Goal: Contribute content: Contribute content

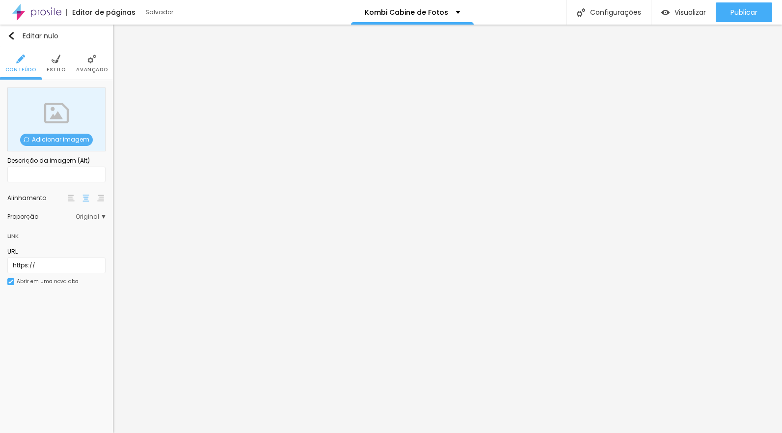
click at [58, 138] on font "Adicionar imagem" at bounding box center [60, 139] width 57 height 8
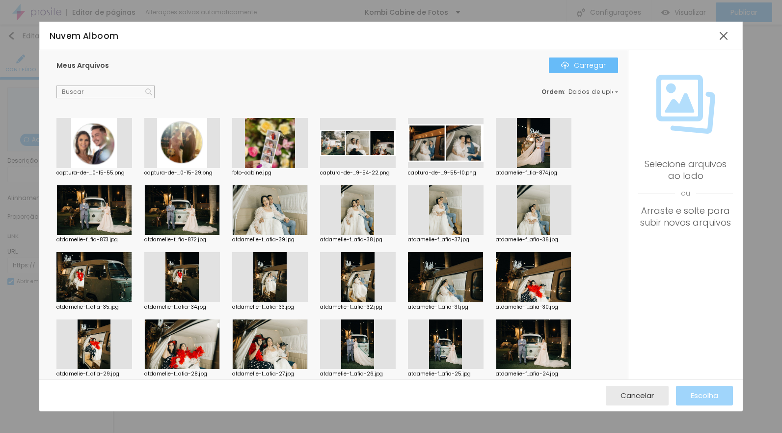
click at [569, 64] on img "button" at bounding box center [565, 65] width 8 height 8
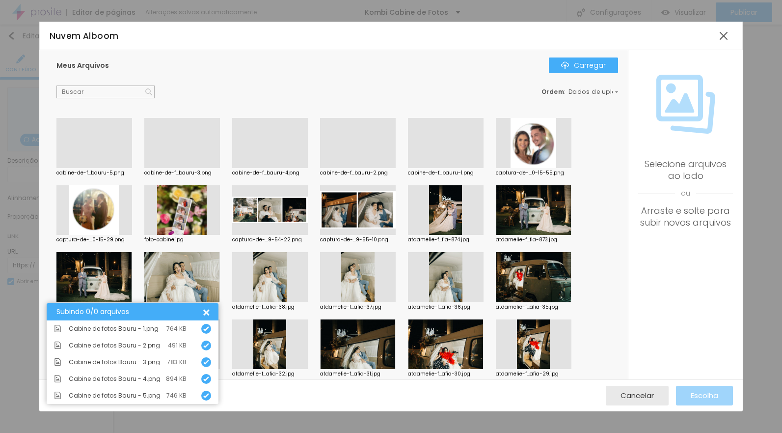
click at [459, 168] on div at bounding box center [446, 168] width 76 height 0
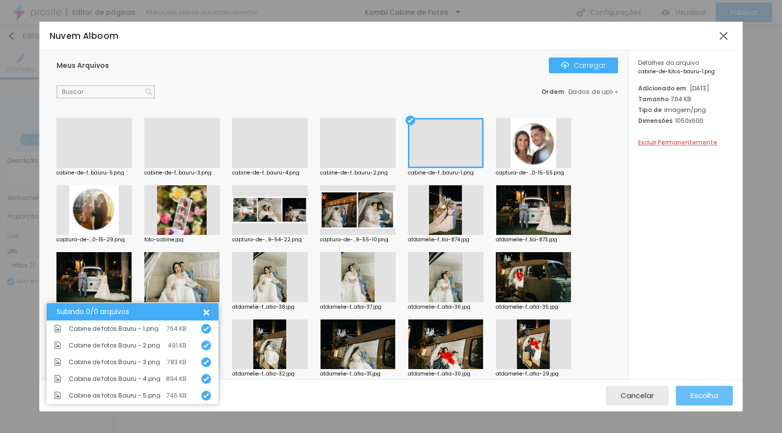
click at [700, 394] on font "Escolha" at bounding box center [705, 395] width 28 height 10
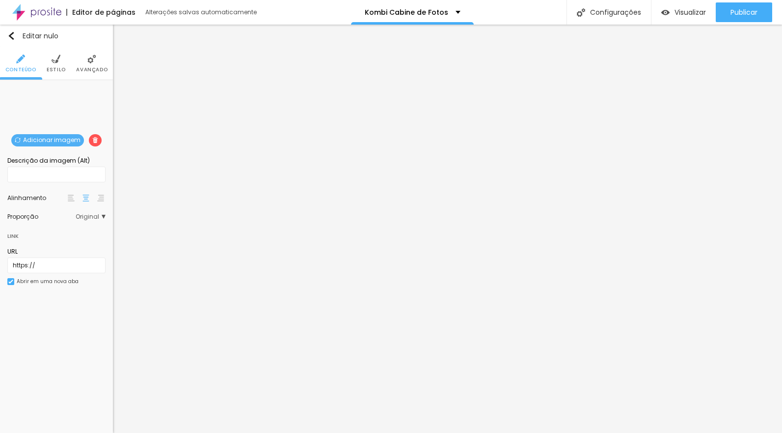
drag, startPoint x: 56, startPoint y: 61, endPoint x: 60, endPoint y: 66, distance: 6.3
click at [57, 61] on img at bounding box center [56, 59] width 9 height 9
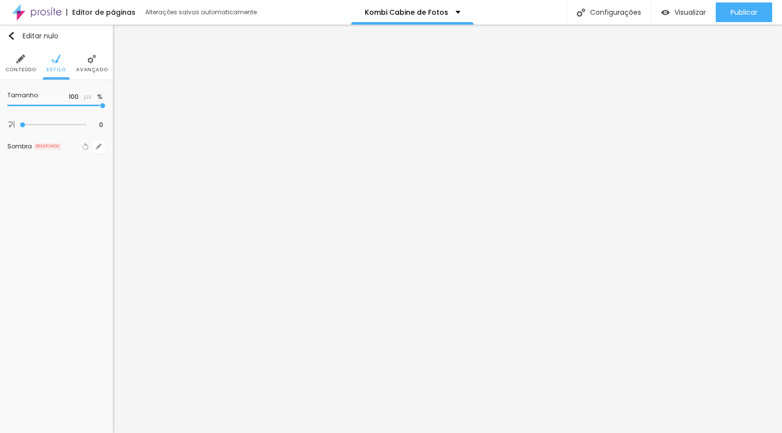
type input "95"
type input "85"
type input "80"
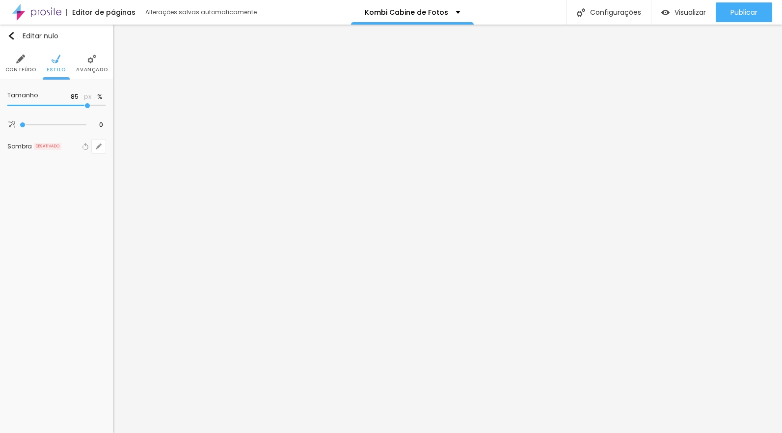
type input "80"
drag, startPoint x: 96, startPoint y: 105, endPoint x: 72, endPoint y: 105, distance: 24.1
click at [74, 105] on input "range" at bounding box center [56, 105] width 98 height 5
type input "75"
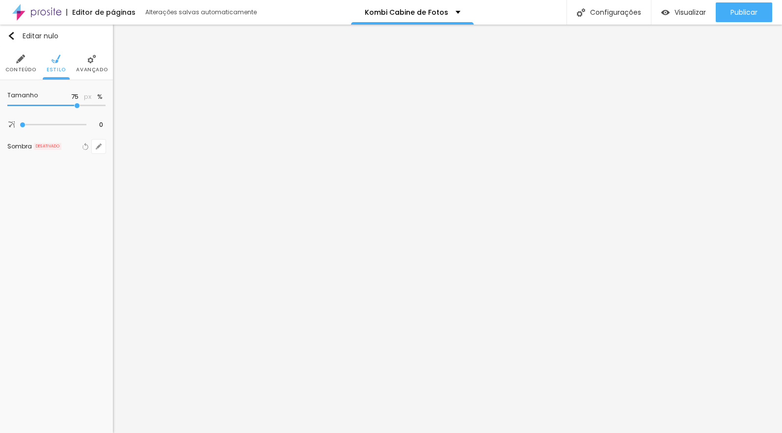
type input "70"
type input "65"
drag, startPoint x: 76, startPoint y: 105, endPoint x: 65, endPoint y: 106, distance: 10.8
type input "65"
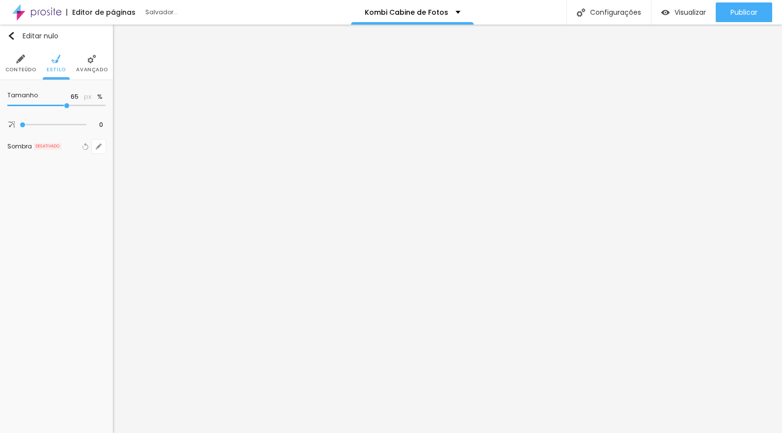
click at [66, 106] on input "range" at bounding box center [56, 105] width 98 height 5
click at [17, 67] on font "Conteúdo" at bounding box center [20, 69] width 31 height 7
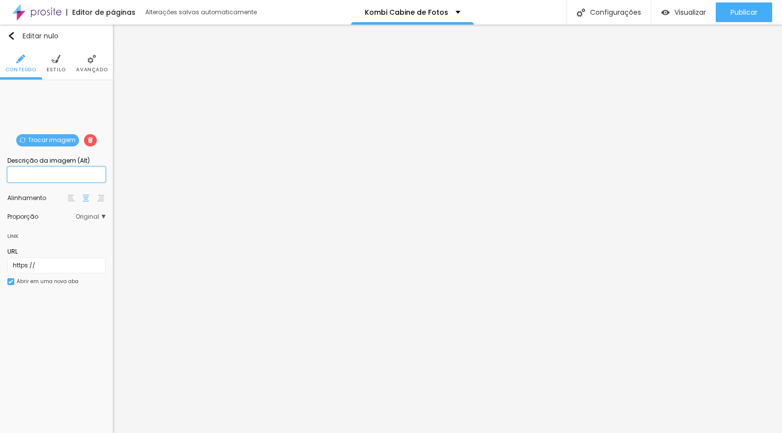
click at [50, 177] on input "text" at bounding box center [56, 174] width 98 height 16
type input "Kombi de fotos, festas e eventos"
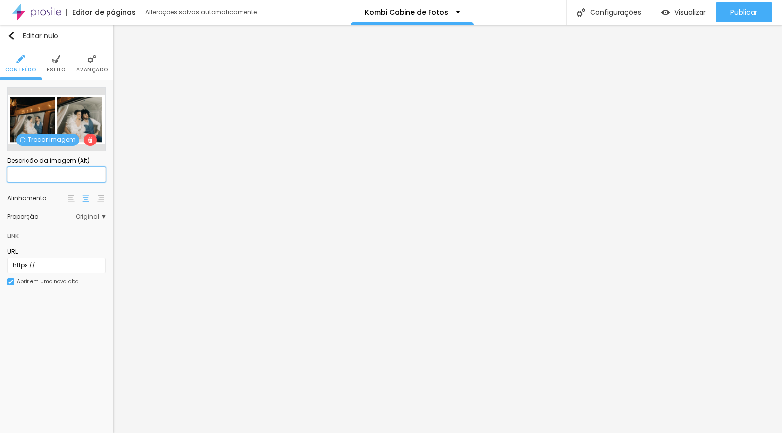
click at [60, 173] on input "text" at bounding box center [56, 174] width 98 height 16
type input "Cabine de fotos"
click at [57, 62] on img at bounding box center [56, 59] width 9 height 9
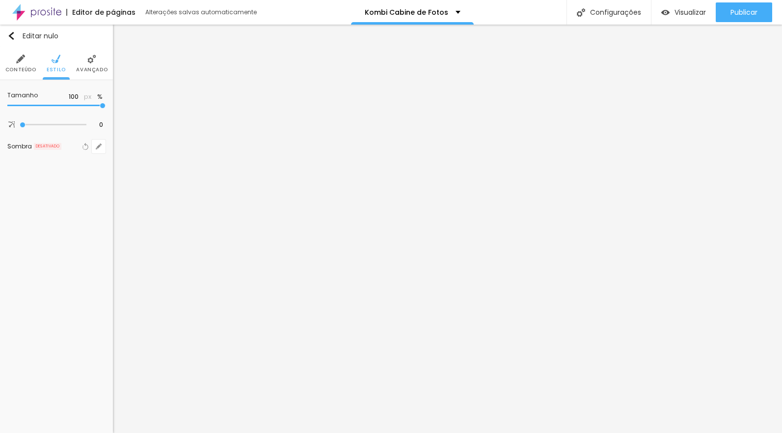
type input "95"
type input "90"
type input "85"
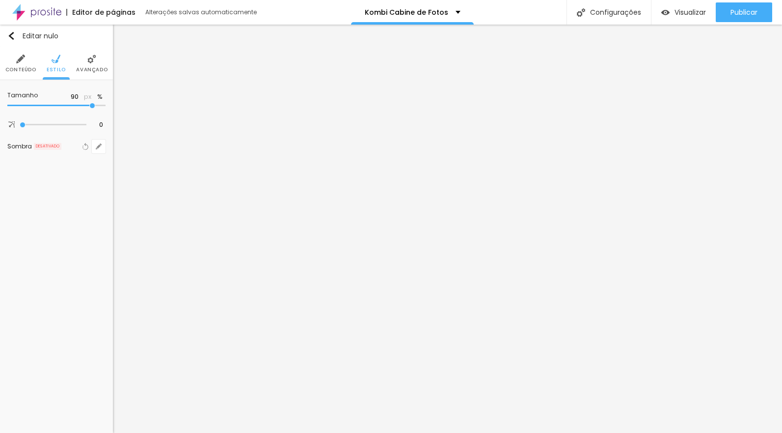
type input "85"
type input "80"
type input "75"
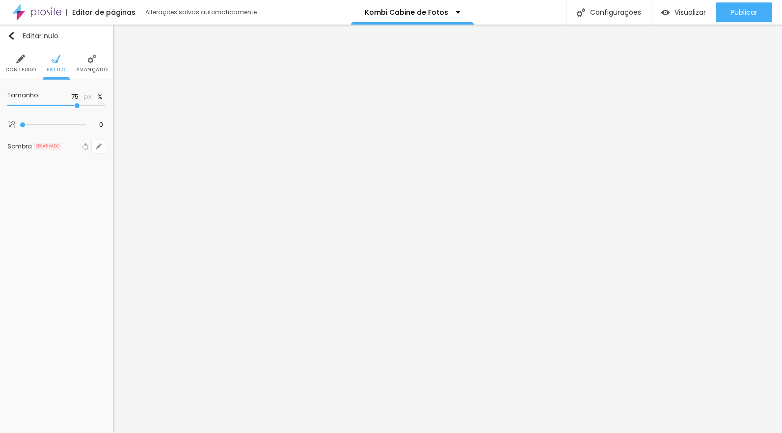
type input "70"
drag, startPoint x: 103, startPoint y: 103, endPoint x: 66, endPoint y: 111, distance: 37.8
click at [66, 110] on div "Tamanho 70 px %" at bounding box center [56, 101] width 98 height 28
type input "70"
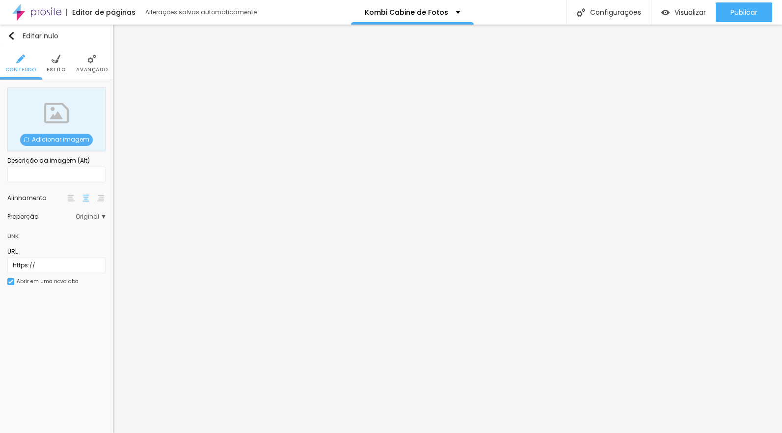
click at [63, 142] on font "Adicionar imagem" at bounding box center [60, 139] width 57 height 8
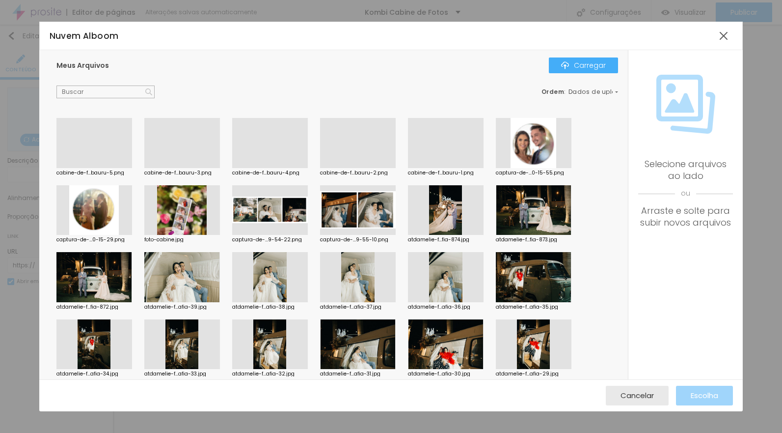
click at [183, 168] on div at bounding box center [182, 168] width 76 height 0
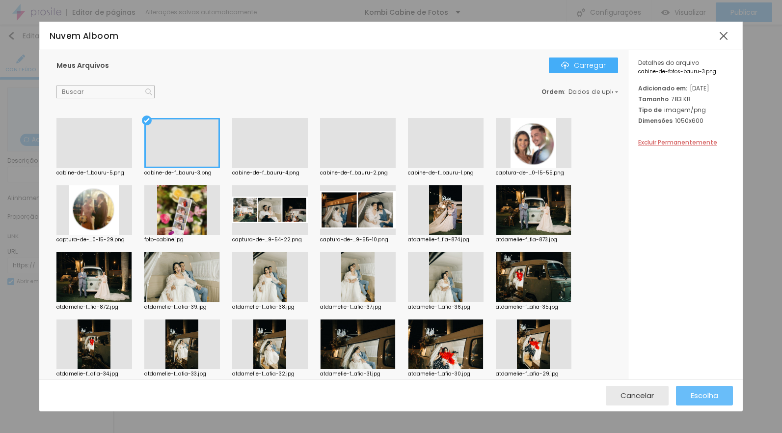
click at [693, 391] on font "Escolha" at bounding box center [705, 395] width 28 height 10
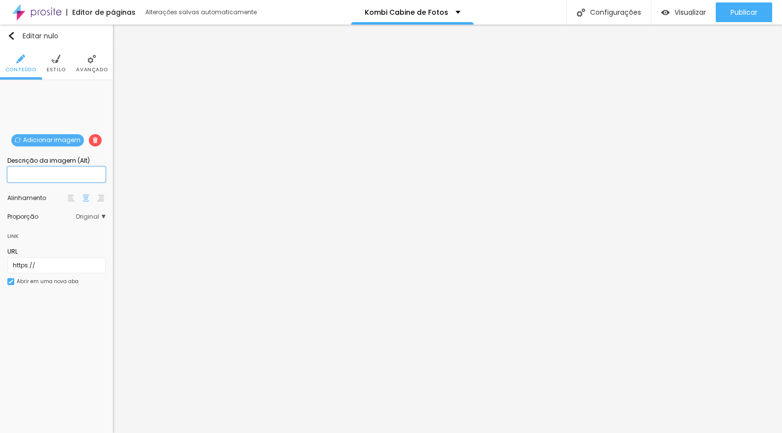
click at [53, 175] on input "text" at bounding box center [56, 174] width 98 height 16
type input "Fazenda Vassoural, cabine de fotos"
